Goal: Task Accomplishment & Management: Use online tool/utility

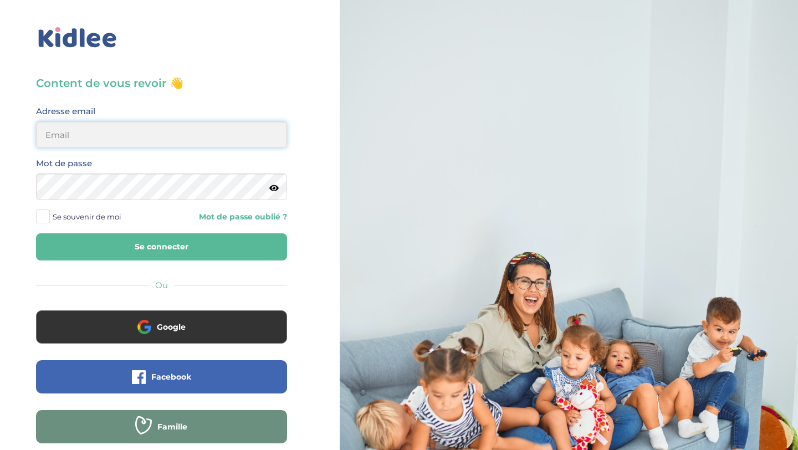
type input "aitoumeziane.consulting@gmail.com"
click at [207, 247] on button "Se connecter" at bounding box center [161, 246] width 251 height 27
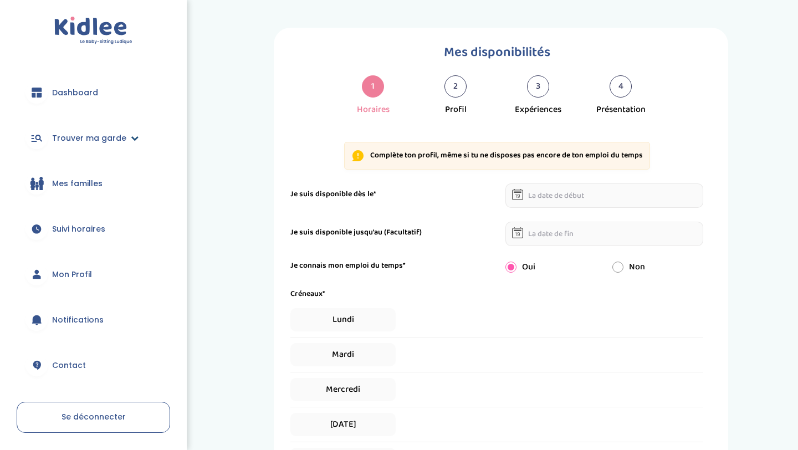
click at [109, 132] on span "Trouver ma garde" at bounding box center [89, 138] width 74 height 12
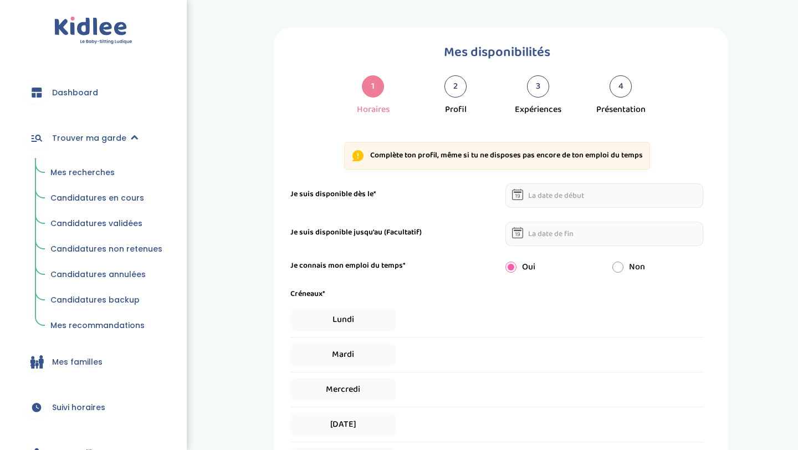
click at [98, 170] on span "Mes recherches" at bounding box center [82, 172] width 64 height 11
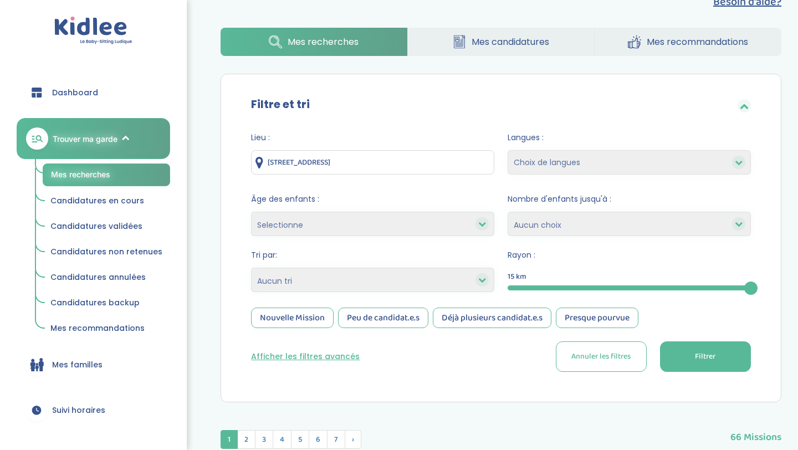
scroll to position [28, 0]
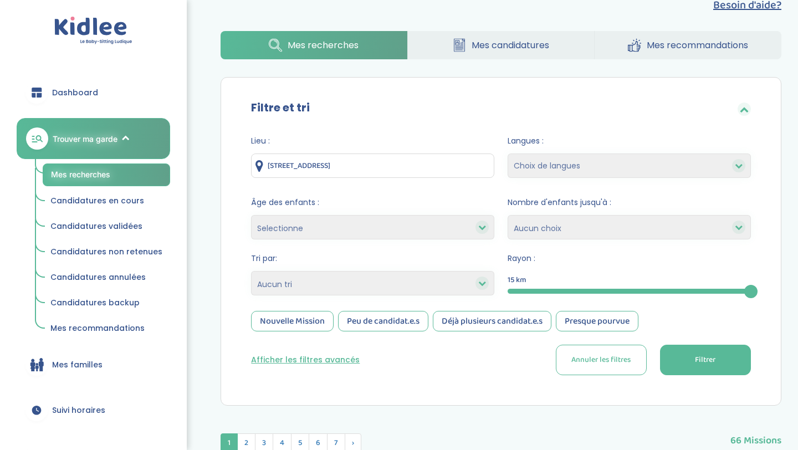
click at [455, 222] on select "Selectionne moins de 3 ans entre 3 et 6 ans plus de 6 ans" at bounding box center [372, 227] width 243 height 24
click at [461, 279] on select "Heures par semaine (croissant) Heures par semaine (décroissant) Date de démarra…" at bounding box center [372, 283] width 243 height 24
select select "hours_asc"
click at [251, 271] on select "Heures par semaine (croissant) Heures par semaine (décroissant) Date de démarra…" at bounding box center [372, 283] width 243 height 24
click at [686, 359] on button "Filtrer" at bounding box center [705, 360] width 91 height 30
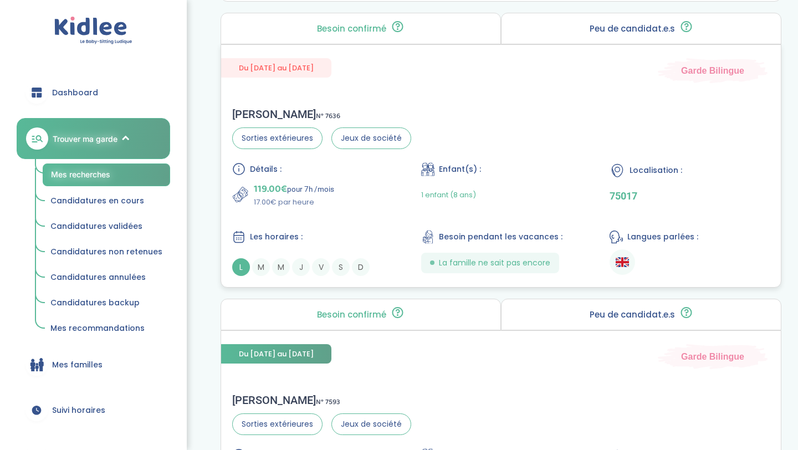
scroll to position [764, 0]
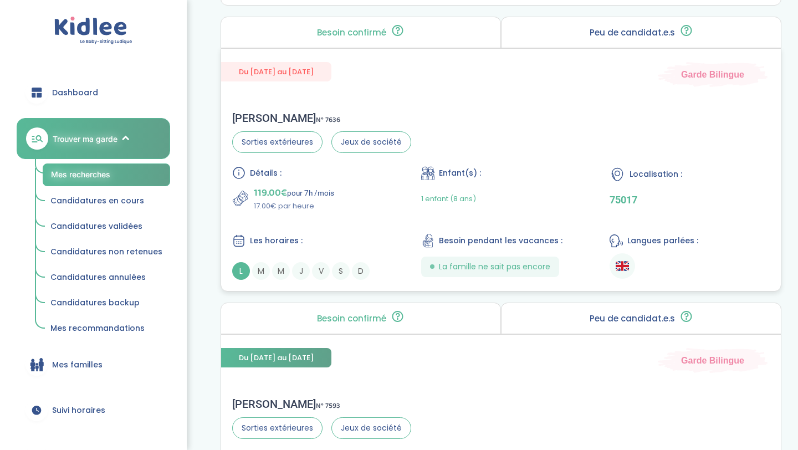
click at [461, 111] on div "Leonor V . N° 7636 Sorties extérieures Jeux de société Détails : 119.00€ pour 7…" at bounding box center [500, 195] width 559 height 191
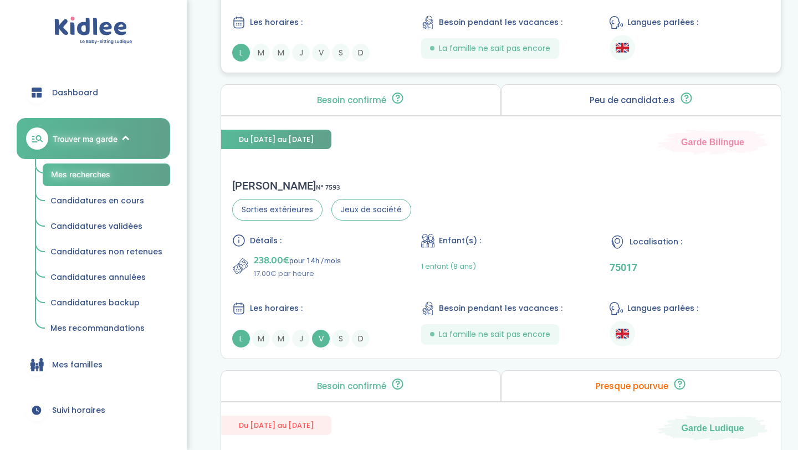
scroll to position [1054, 0]
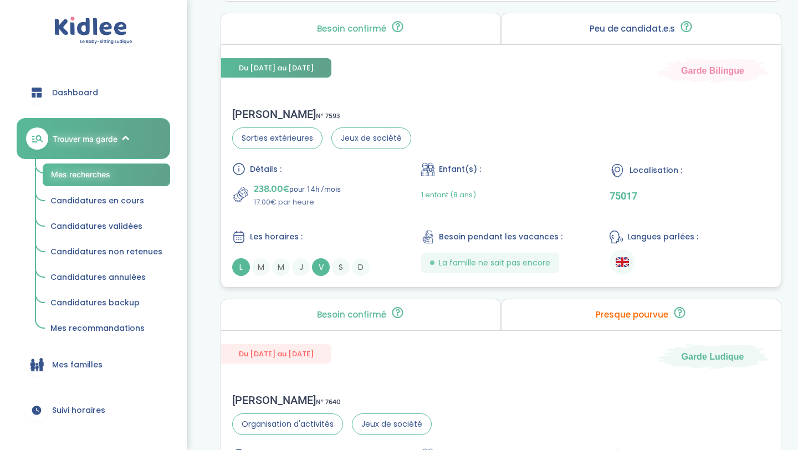
click at [346, 228] on div "Détails : 238.00€ pour 14h /mois 17.00€ par heure Enfant(s) : 1 enfant (8 ans) …" at bounding box center [500, 219] width 537 height 114
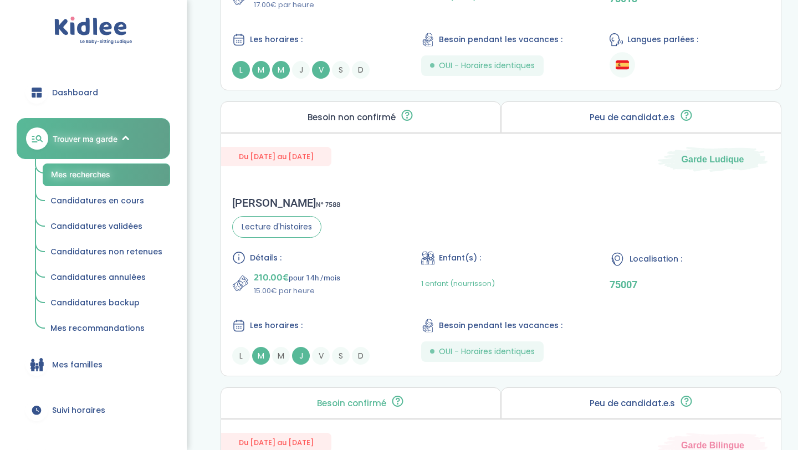
scroll to position [2369, 0]
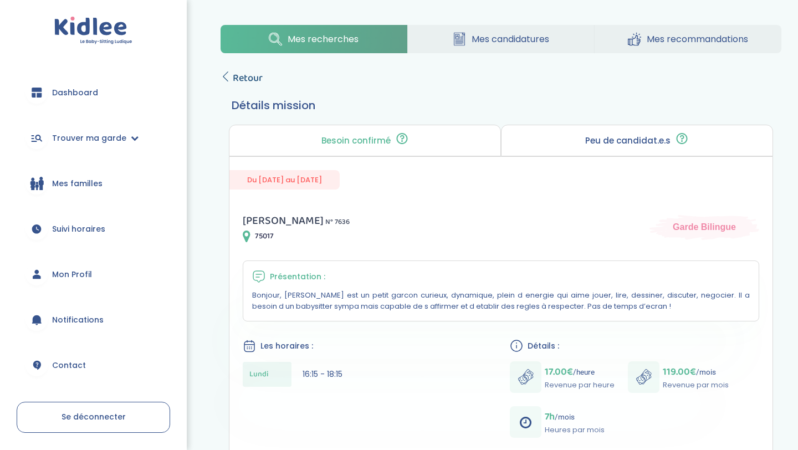
click at [253, 78] on span "Retour" at bounding box center [248, 78] width 30 height 16
click at [239, 81] on span "Retour" at bounding box center [248, 78] width 30 height 16
